Goal: Navigation & Orientation: Find specific page/section

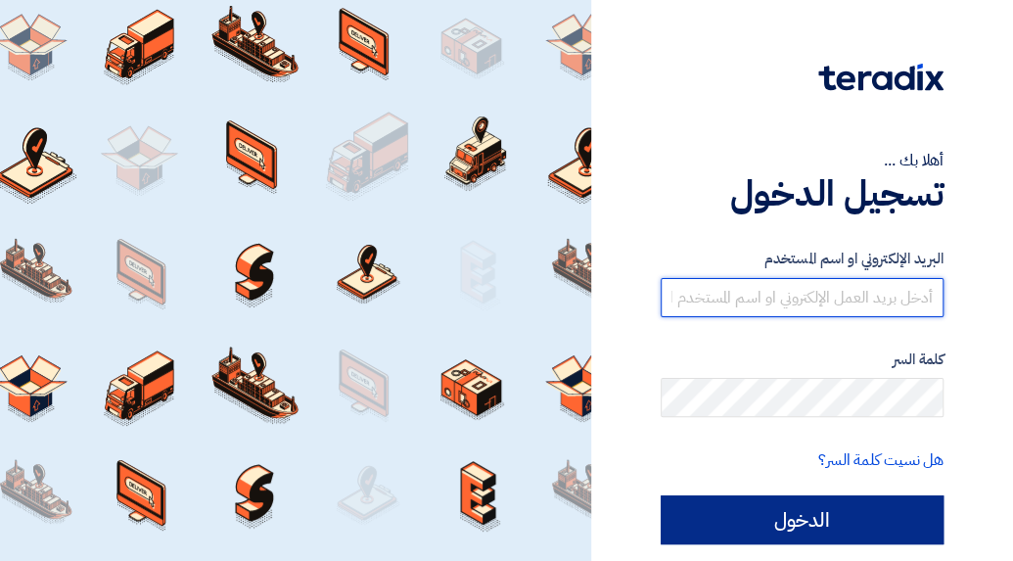
type input "[EMAIL_ADDRESS][DOMAIN_NAME]"
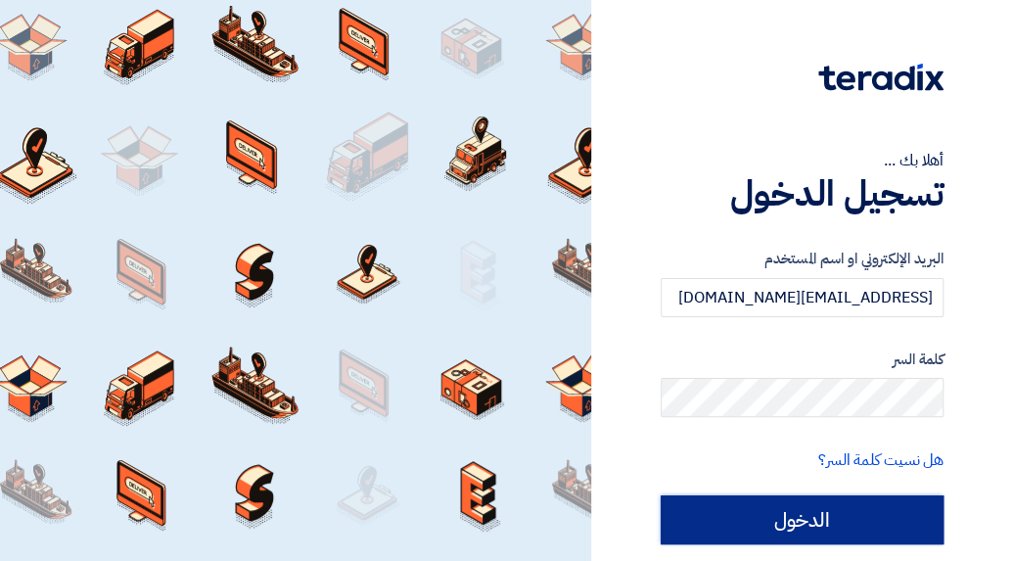
click at [763, 536] on input "الدخول" at bounding box center [802, 519] width 283 height 49
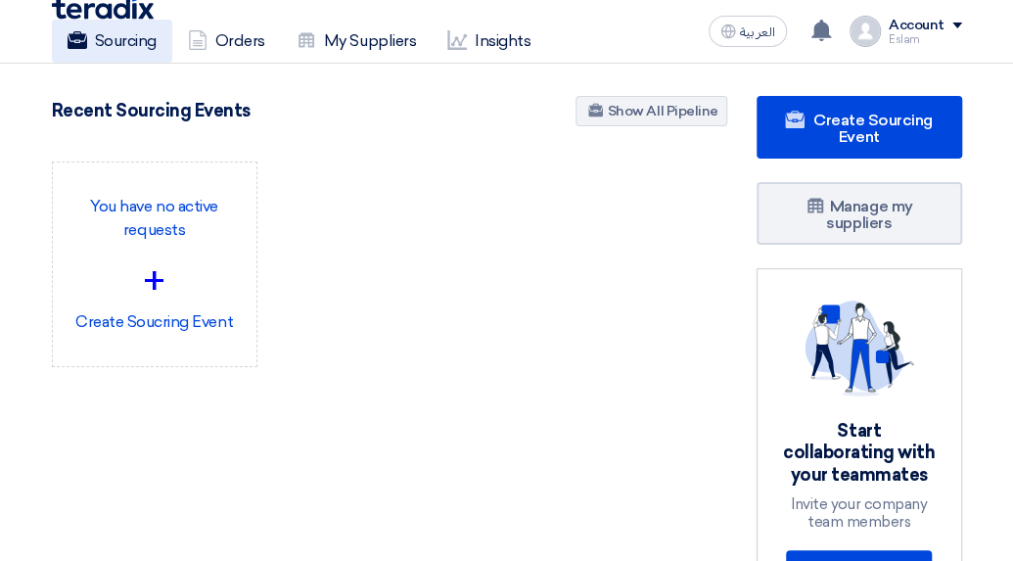
click at [143, 34] on link "Sourcing" at bounding box center [112, 41] width 120 height 43
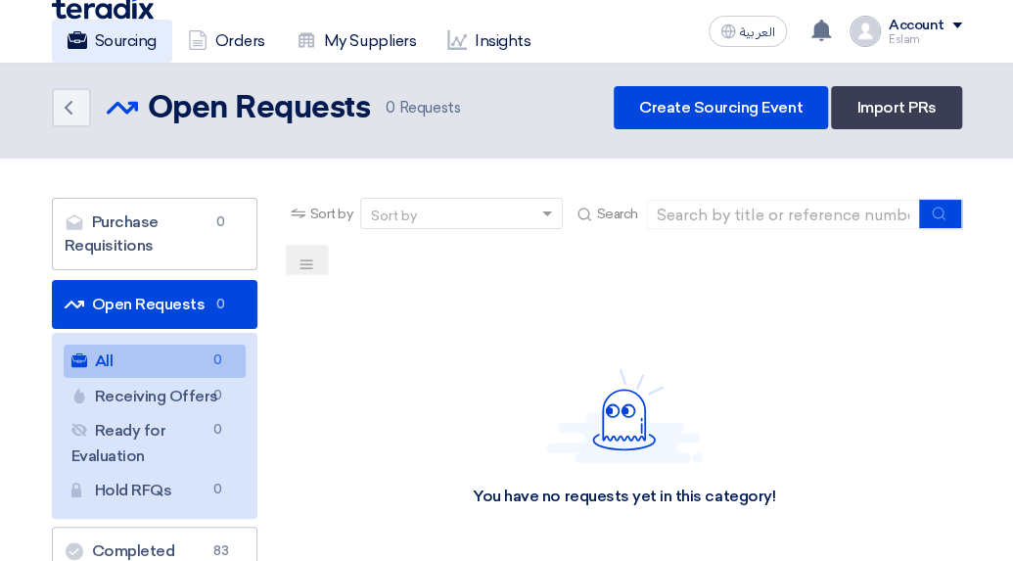
click at [116, 29] on link "Sourcing" at bounding box center [112, 41] width 120 height 43
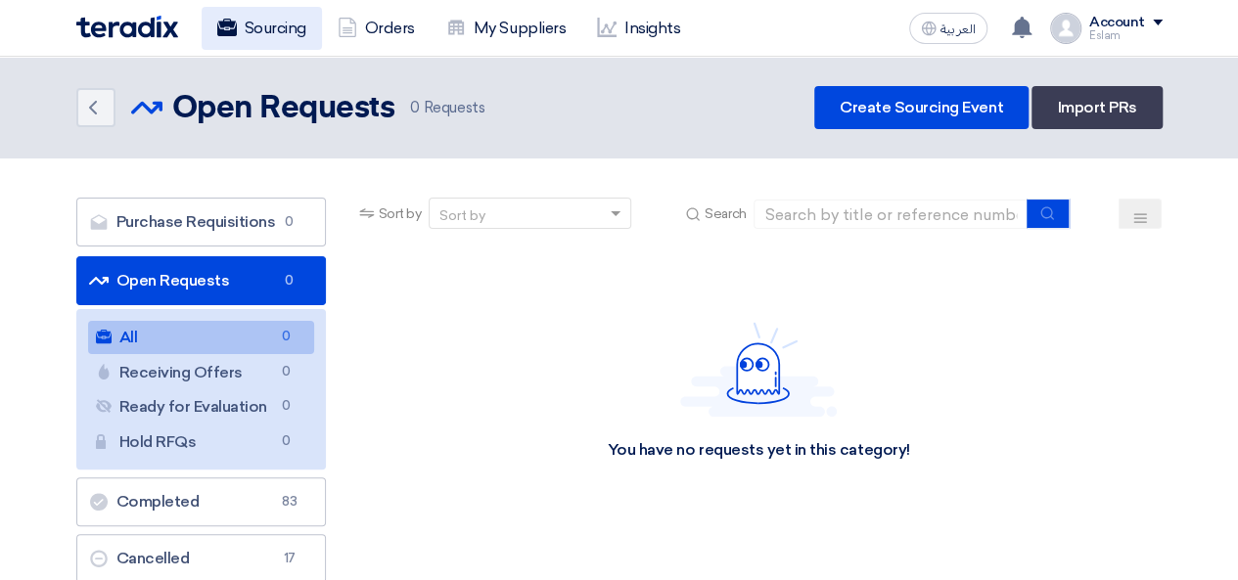
click at [270, 30] on link "Sourcing" at bounding box center [262, 28] width 120 height 43
